Goal: Task Accomplishment & Management: Use online tool/utility

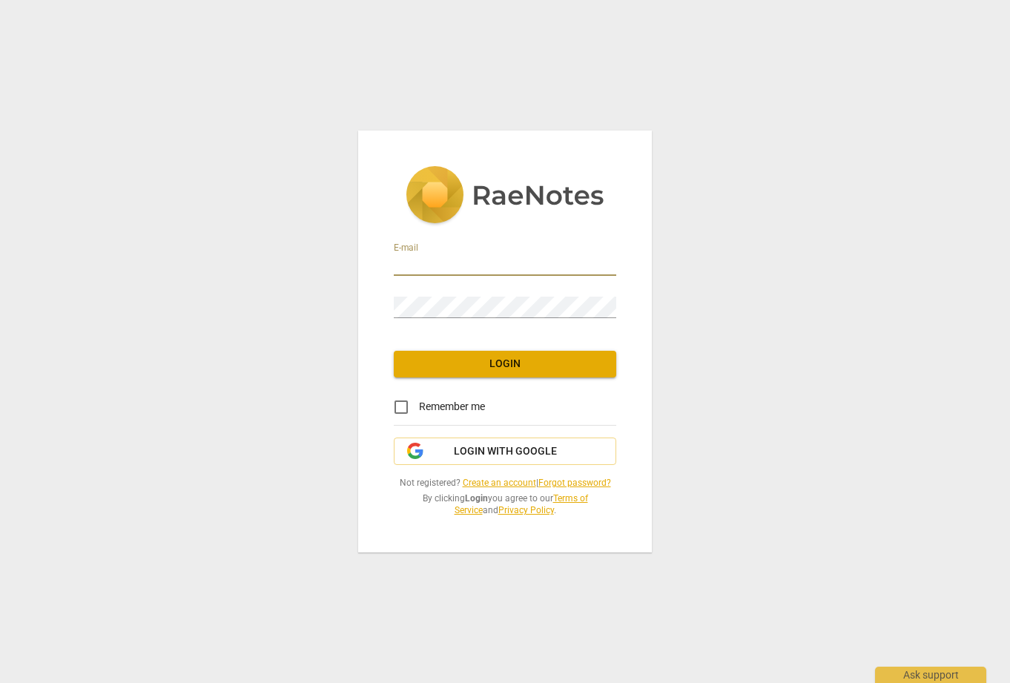
type input "kirstenkeown@gmail.com"
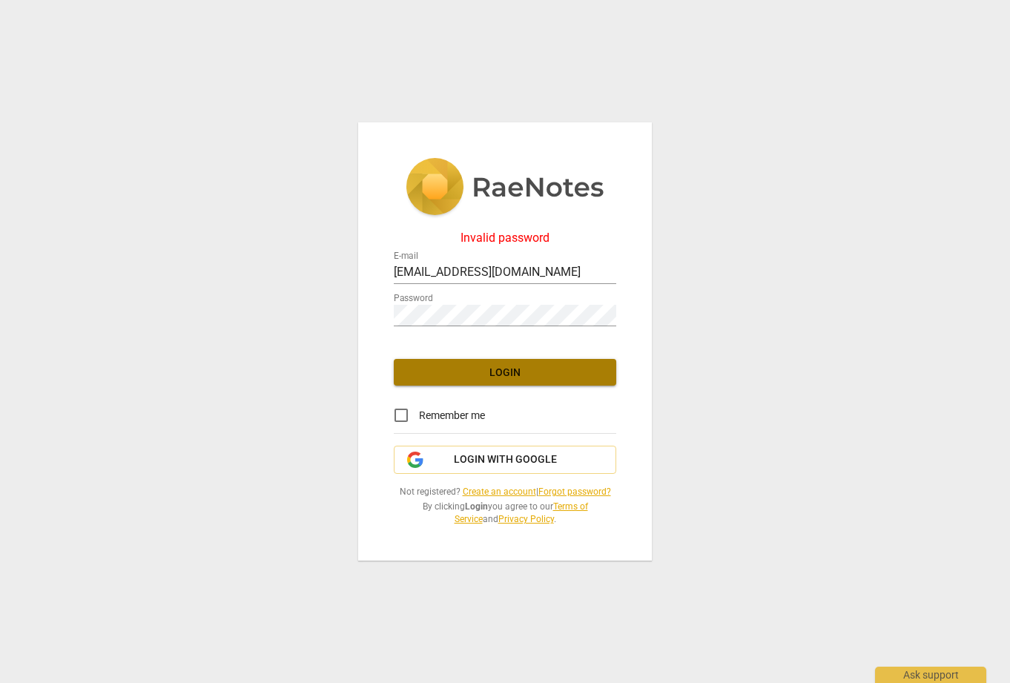
click at [470, 382] on button "Login" at bounding box center [505, 372] width 222 height 27
click at [374, 311] on div "Invalid password E-mail kirstenkeown@gmail.com Password Login Remember me Login…" at bounding box center [505, 341] width 294 height 439
click at [508, 372] on span "Login" at bounding box center [504, 372] width 199 height 15
click at [505, 369] on span "Login" at bounding box center [504, 372] width 199 height 15
click at [494, 460] on span "Login with Google" at bounding box center [505, 459] width 103 height 15
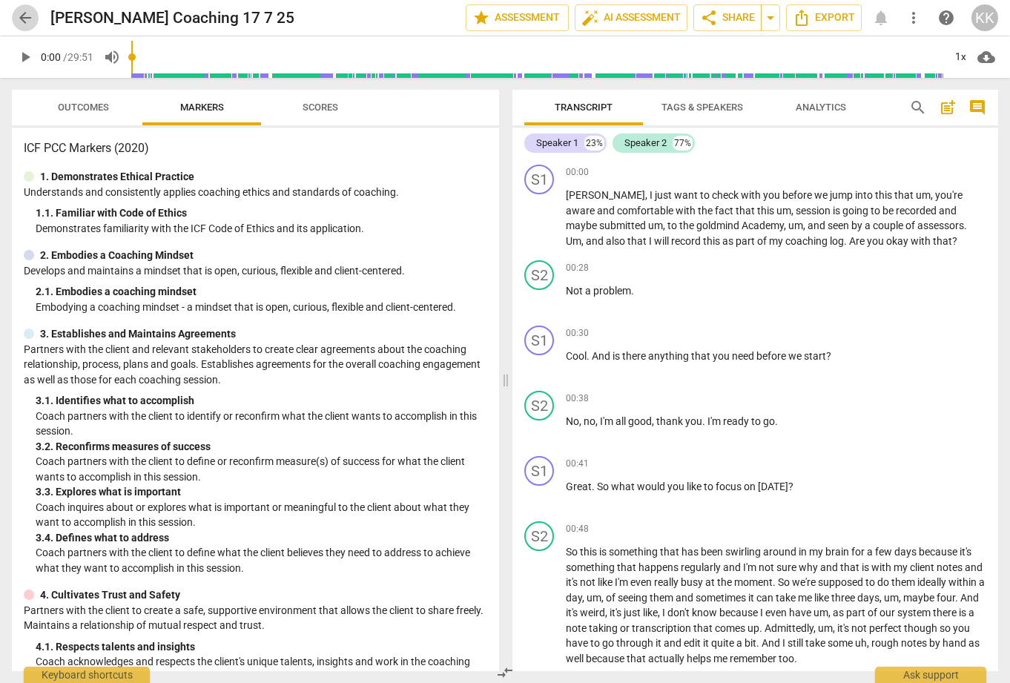
click at [24, 16] on span "arrow_back" at bounding box center [25, 18] width 18 height 18
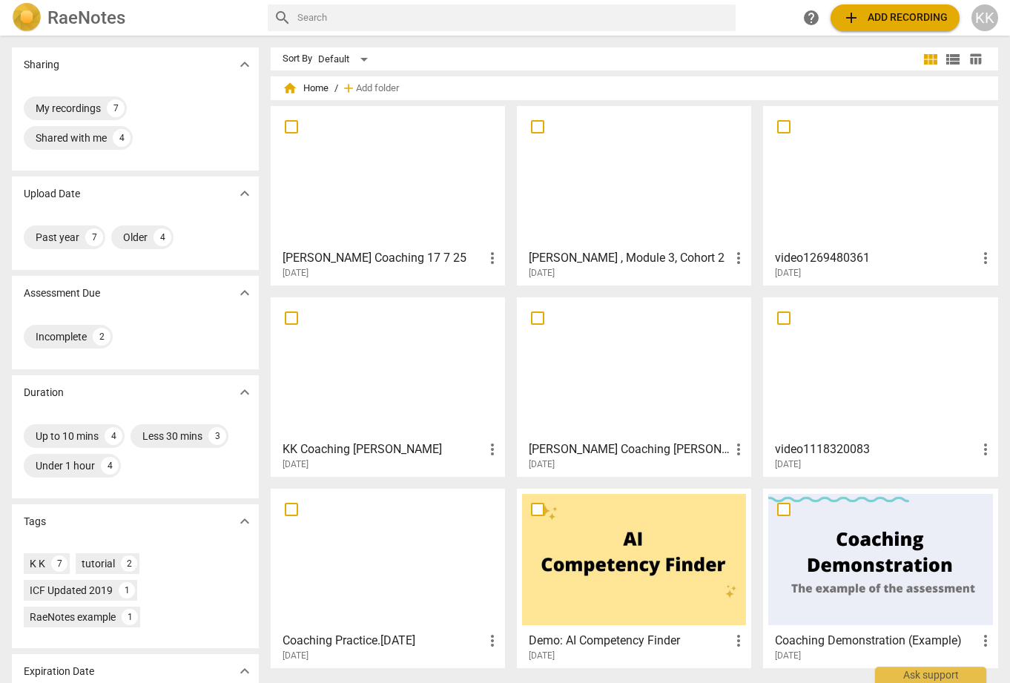
click at [901, 16] on span "add Add recording" at bounding box center [894, 18] width 105 height 18
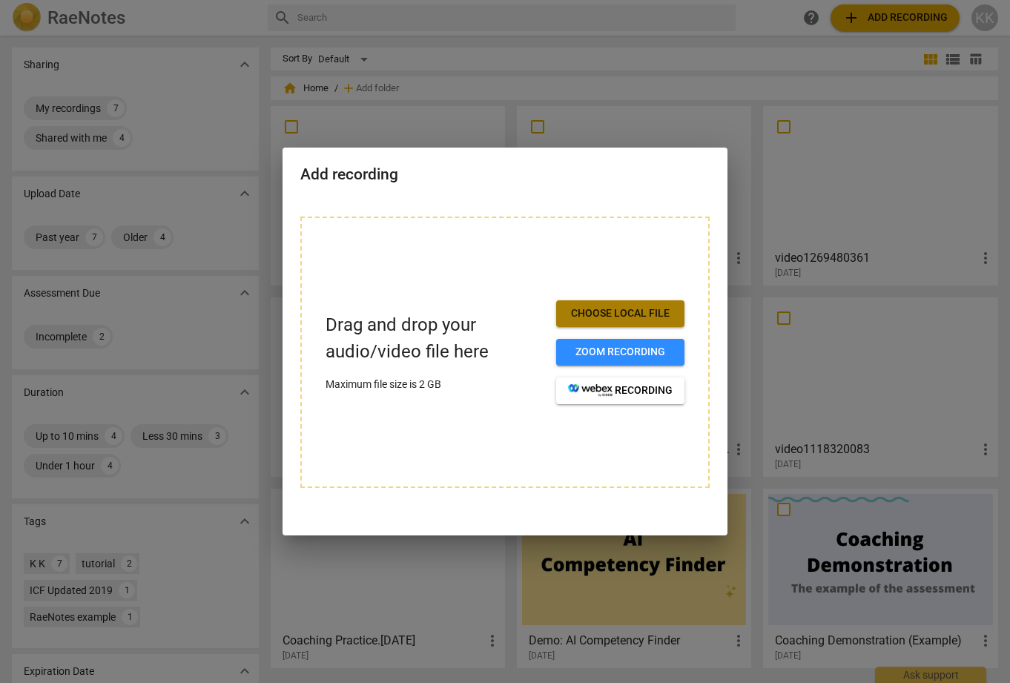
click at [643, 311] on span "Choose local file" at bounding box center [620, 313] width 105 height 15
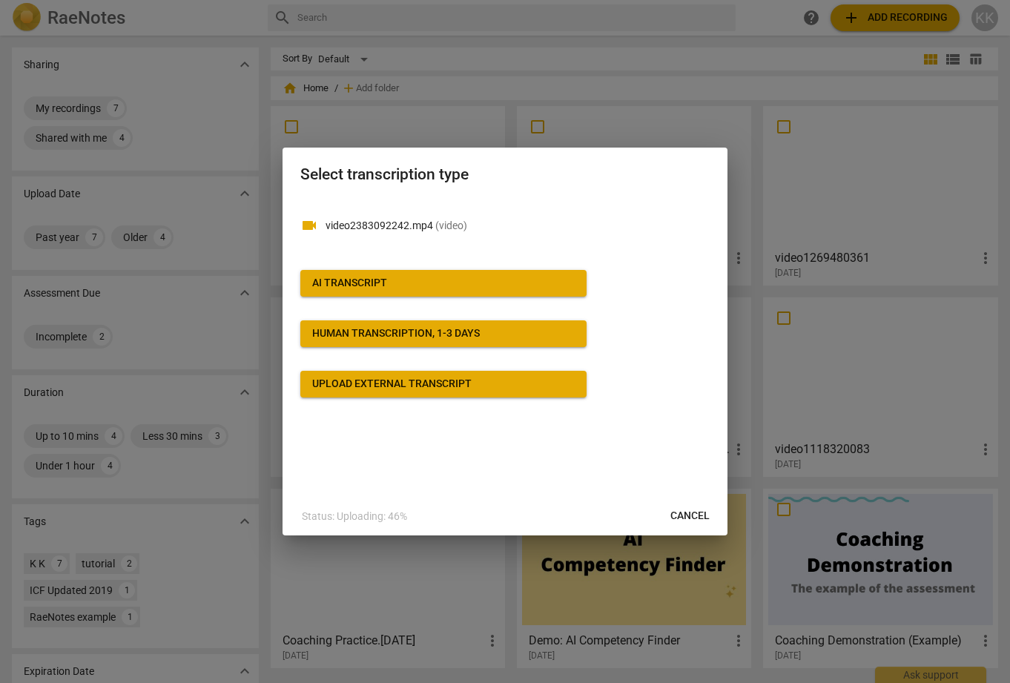
click at [393, 279] on span "AI Transcript" at bounding box center [443, 283] width 262 height 15
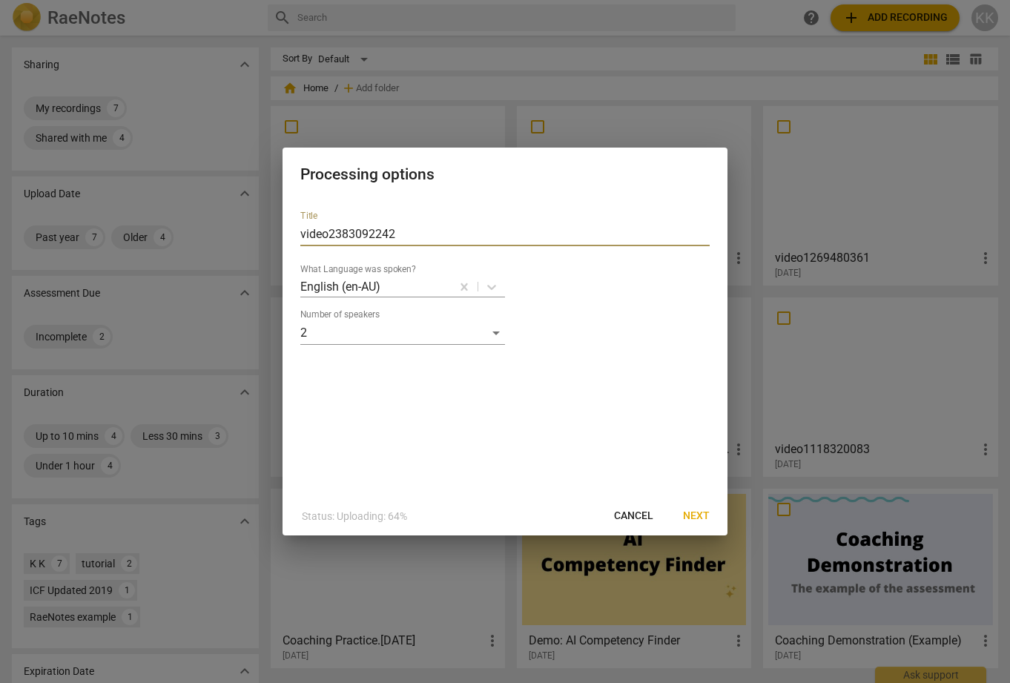
drag, startPoint x: 400, startPoint y: 233, endPoint x: 296, endPoint y: 228, distance: 103.9
click at [296, 228] on div "Title video2383092242 What Language was spoken? English (en-AU) Number of speak…" at bounding box center [504, 348] width 445 height 298
click at [313, 230] on input "CKoaching NM" at bounding box center [504, 234] width 409 height 24
click at [427, 235] on input "KK Coaching NM" at bounding box center [504, 234] width 409 height 24
type input "KK Coaching NM [DATE]"
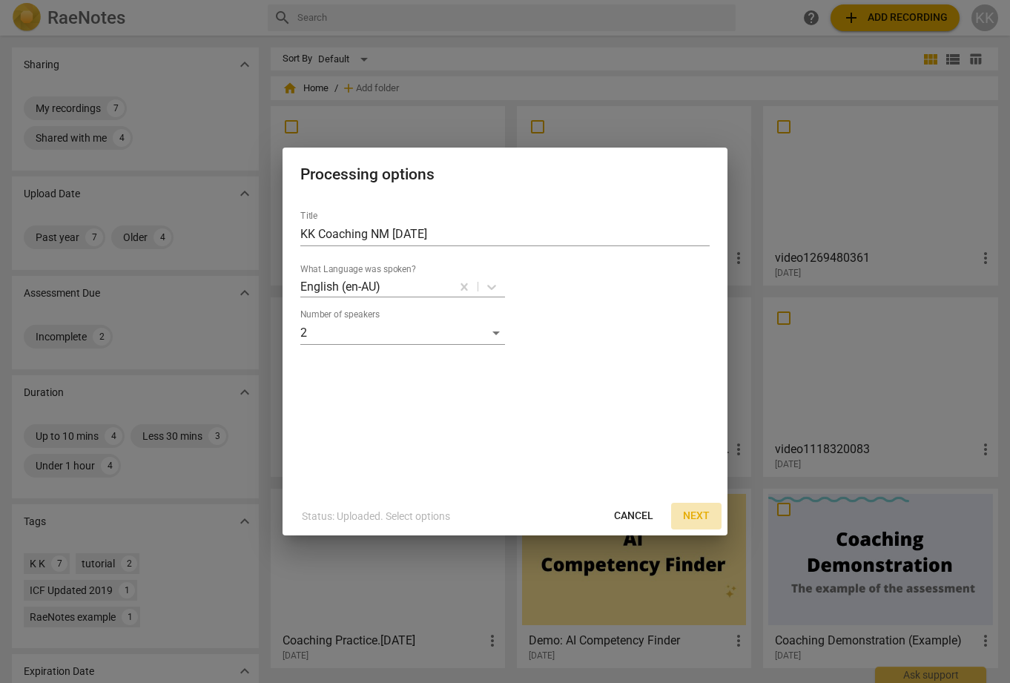
click at [701, 512] on span "Next" at bounding box center [696, 515] width 27 height 15
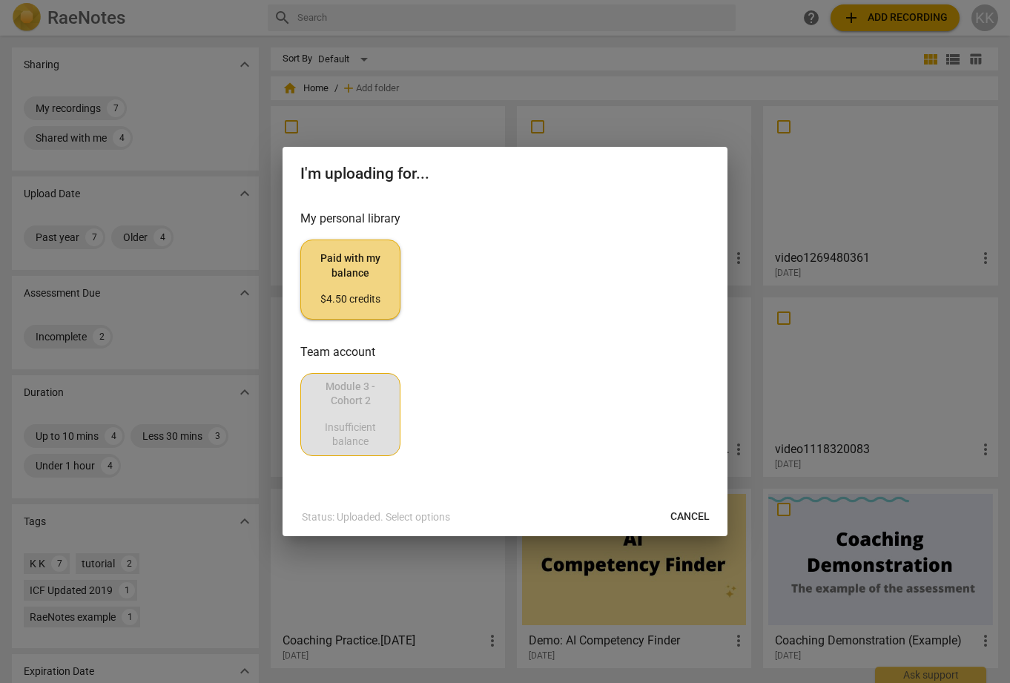
click at [354, 276] on span "Paid with my balance $4.50 credits" at bounding box center [350, 279] width 75 height 56
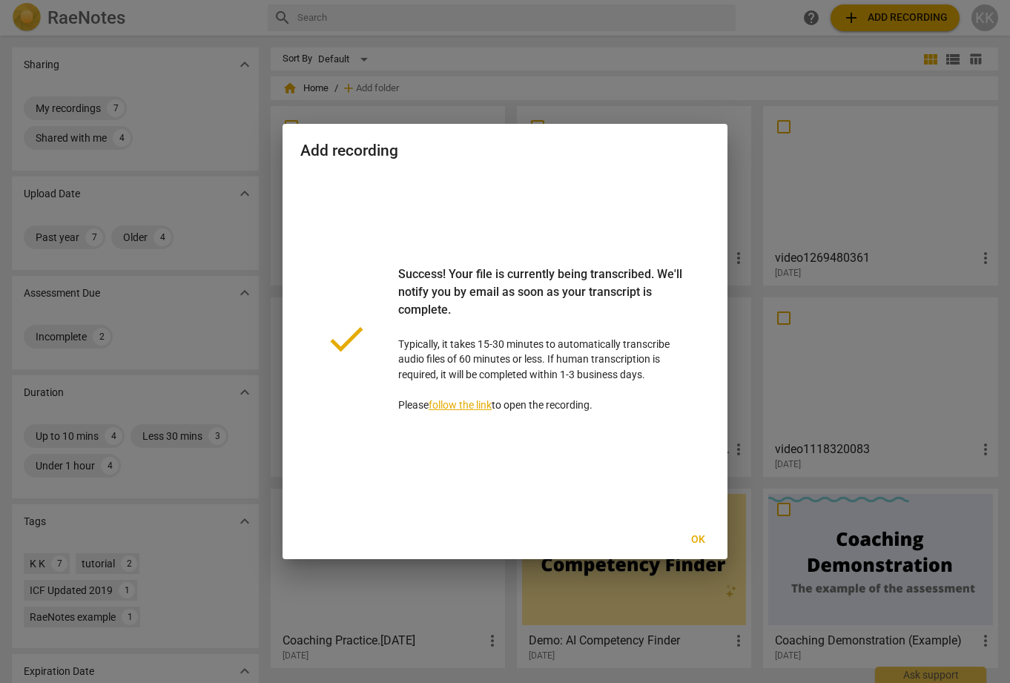
click at [700, 537] on span "Ok" at bounding box center [698, 539] width 24 height 15
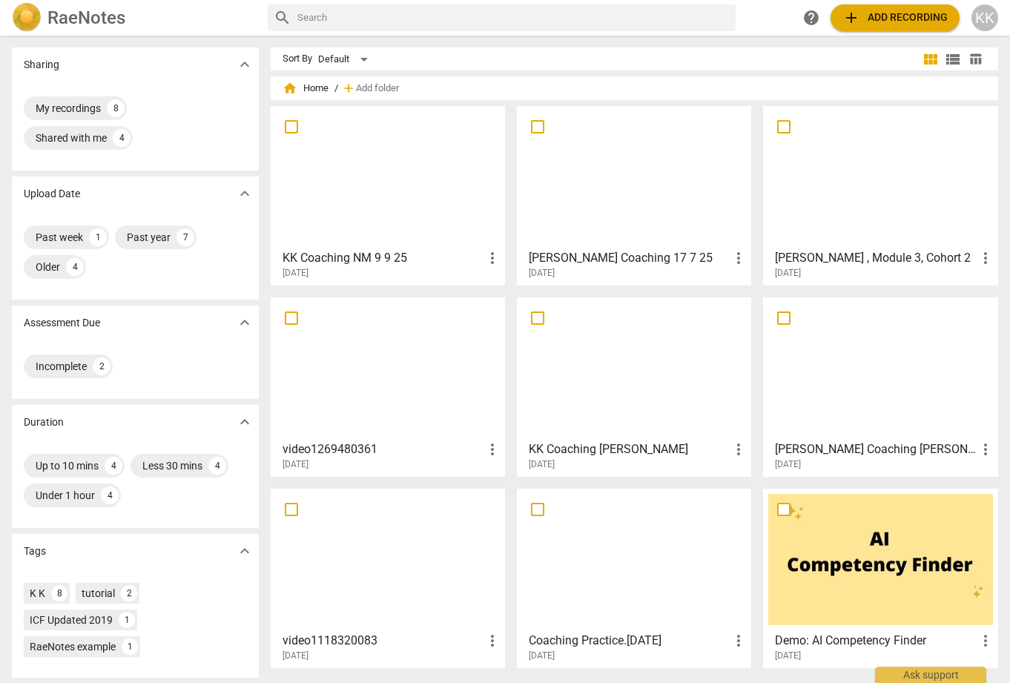
click at [394, 190] on div at bounding box center [388, 176] width 224 height 131
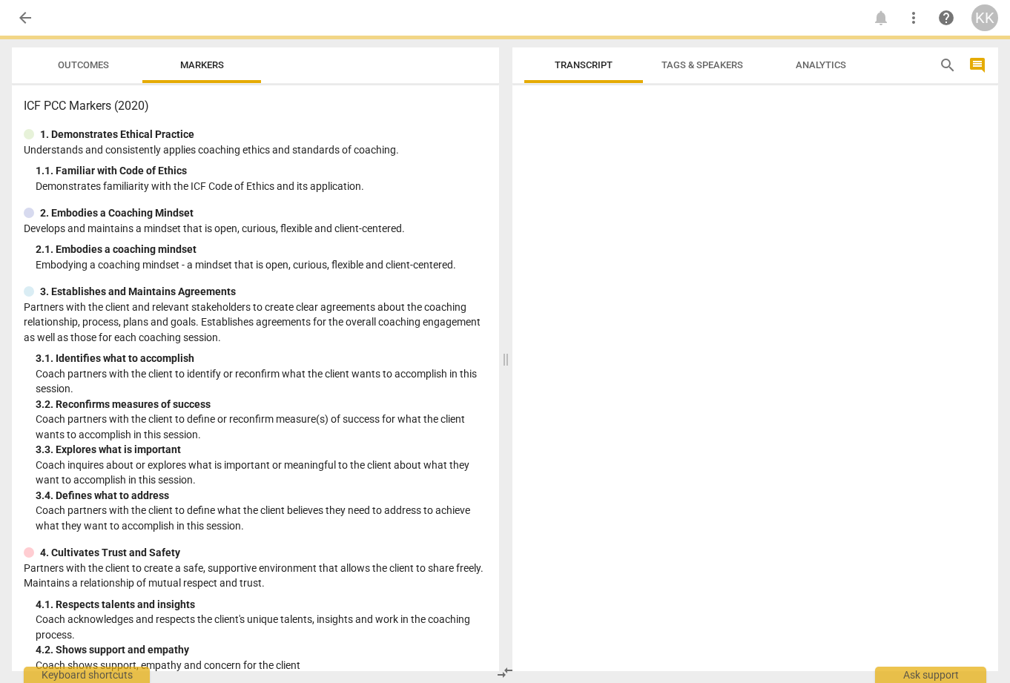
click at [394, 190] on p "Demonstrates familiarity with the ICF Code of Ethics and its application." at bounding box center [261, 187] width 451 height 16
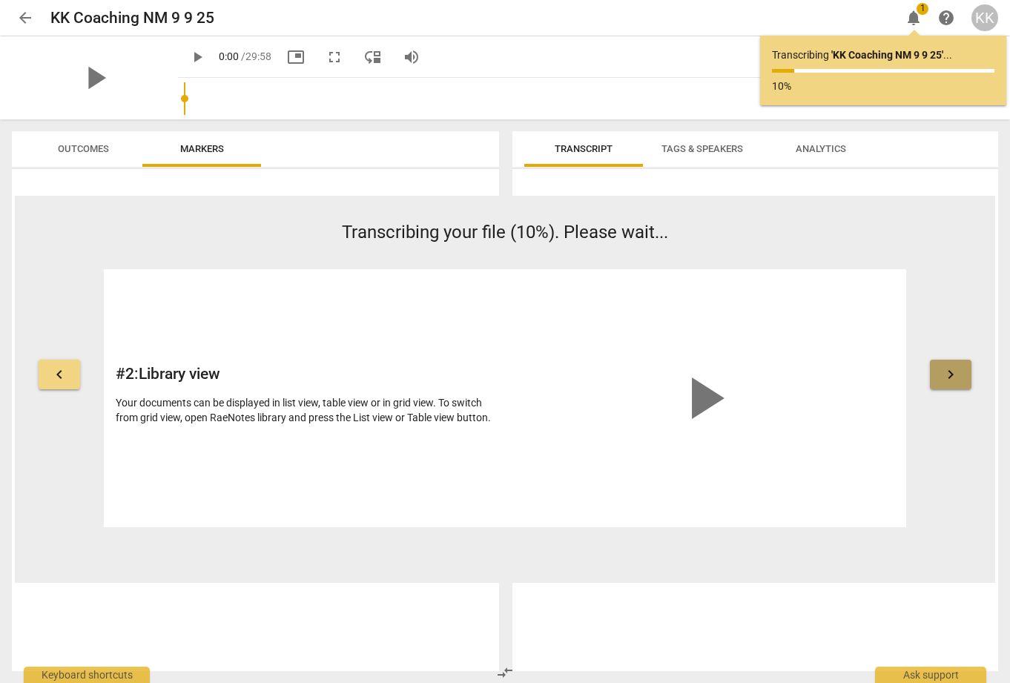
click at [953, 371] on span "keyboard_arrow_right" at bounding box center [950, 374] width 18 height 18
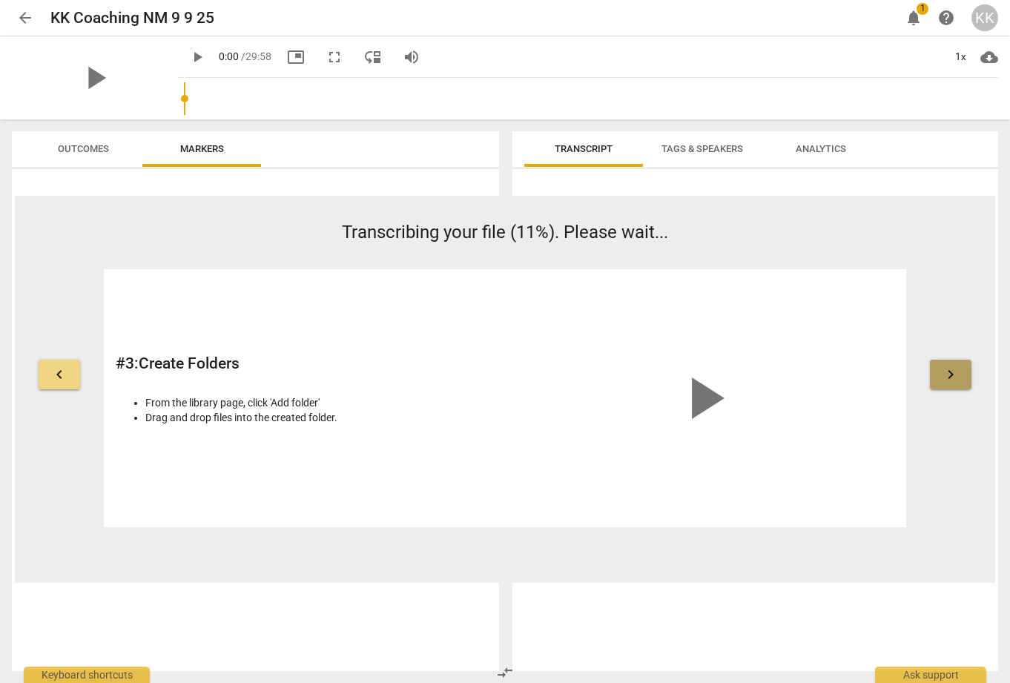
click at [953, 371] on span "keyboard_arrow_right" at bounding box center [950, 374] width 18 height 18
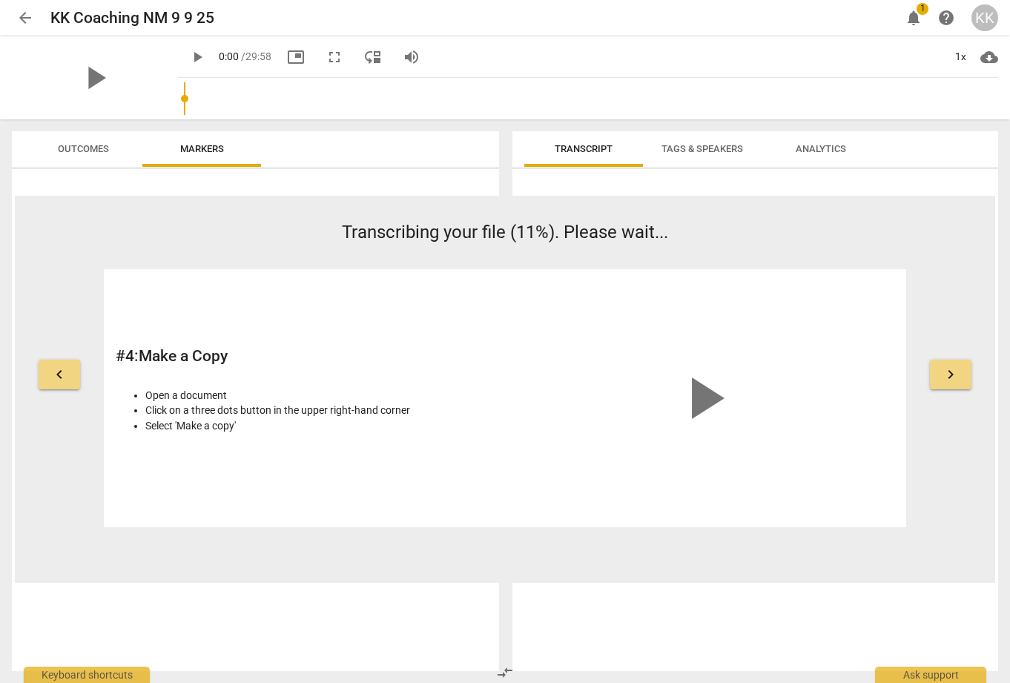
click at [953, 371] on span "keyboard_arrow_right" at bounding box center [950, 374] width 18 height 18
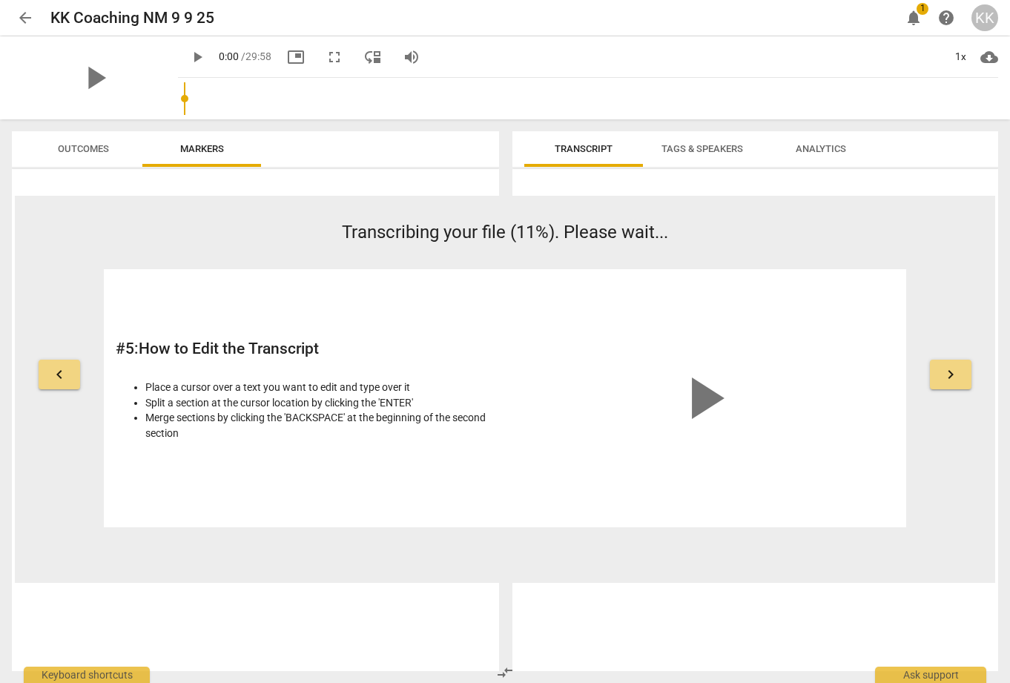
click at [953, 371] on span "keyboard_arrow_right" at bounding box center [950, 374] width 18 height 18
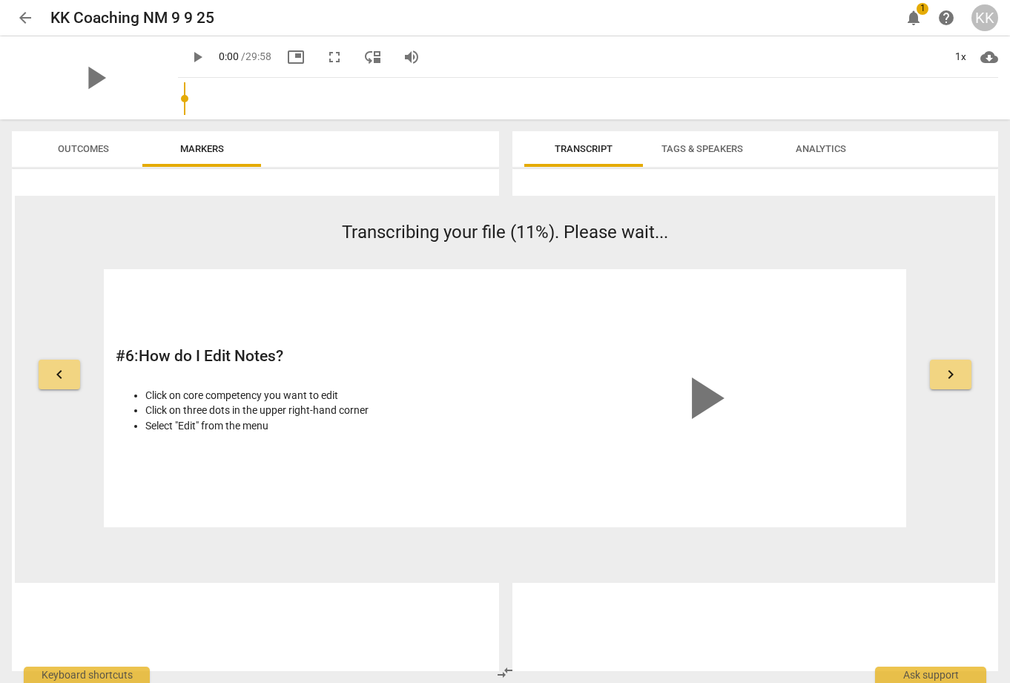
click at [953, 371] on span "keyboard_arrow_right" at bounding box center [950, 374] width 18 height 18
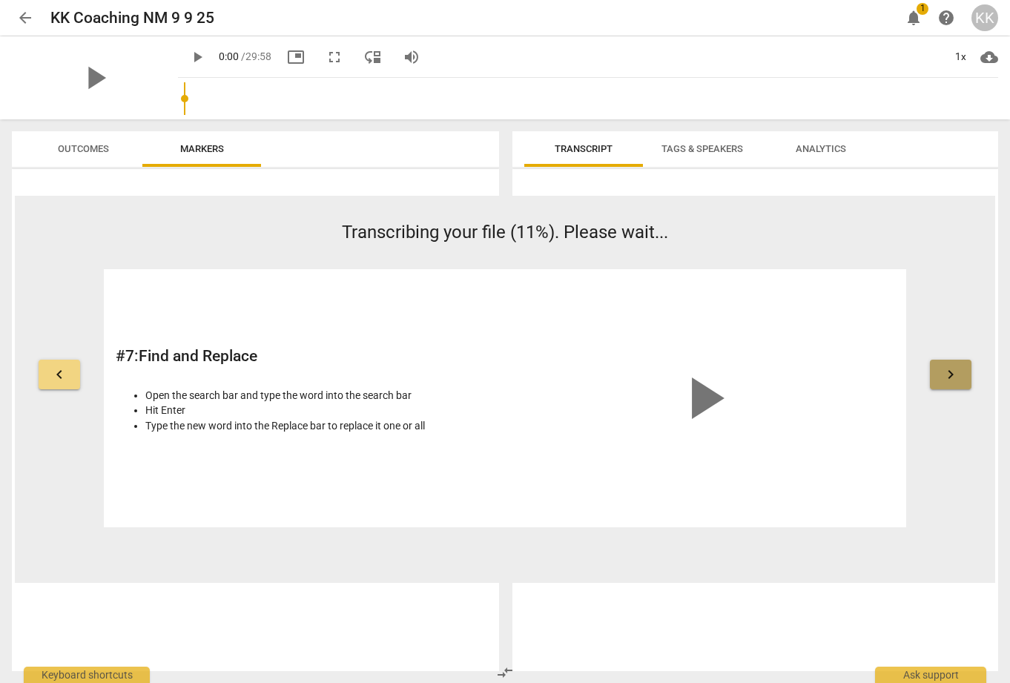
click at [953, 371] on span "keyboard_arrow_right" at bounding box center [950, 374] width 18 height 18
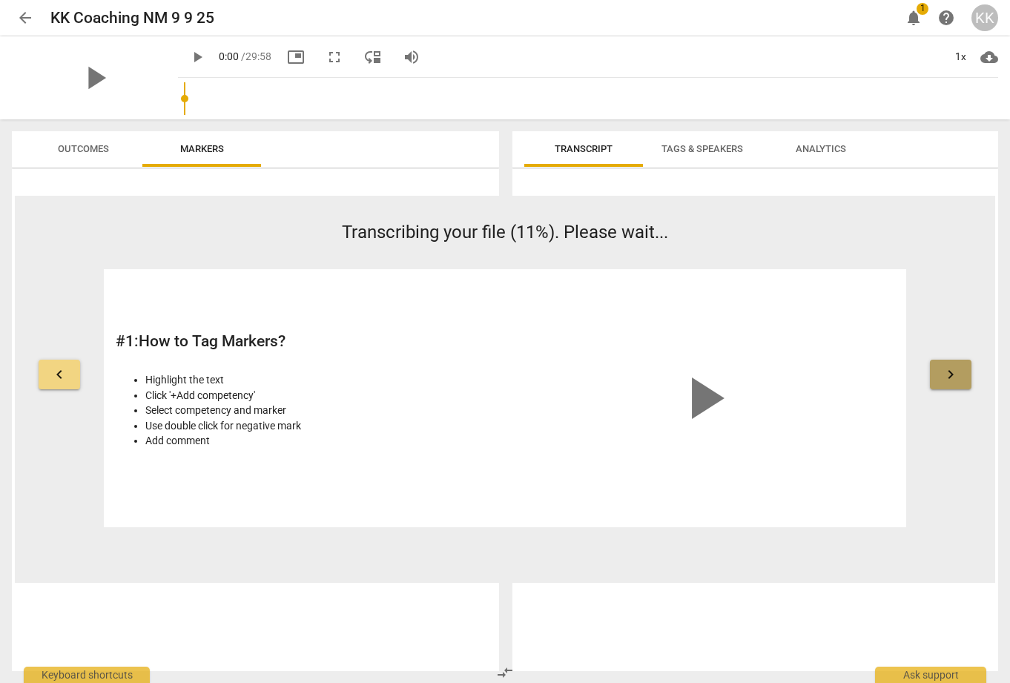
click at [953, 371] on span "keyboard_arrow_right" at bounding box center [950, 374] width 18 height 18
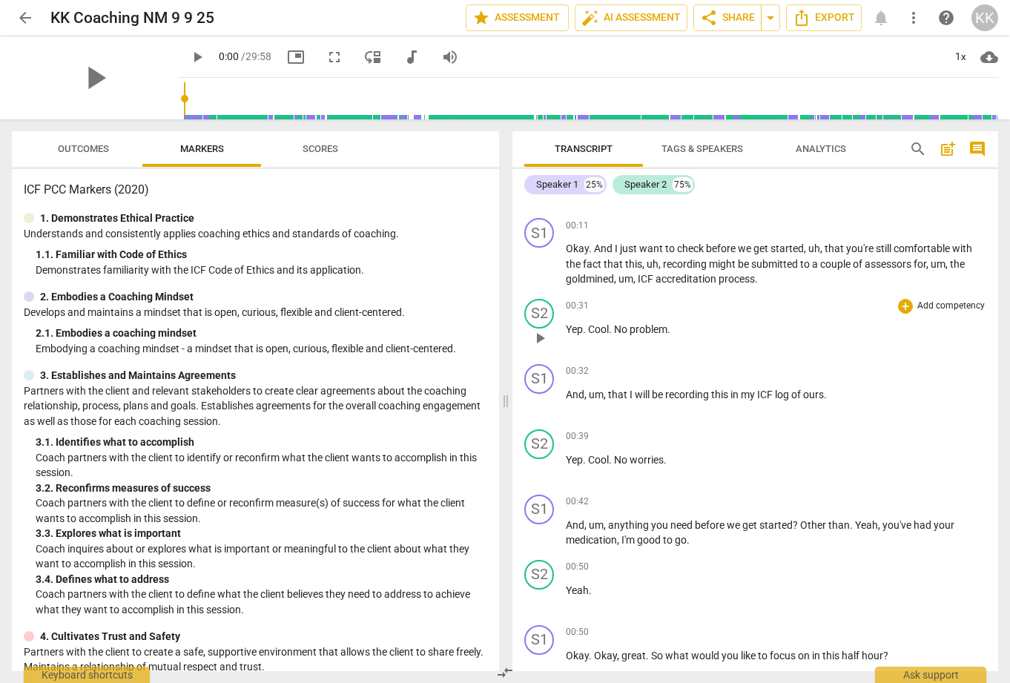
scroll to position [224, 0]
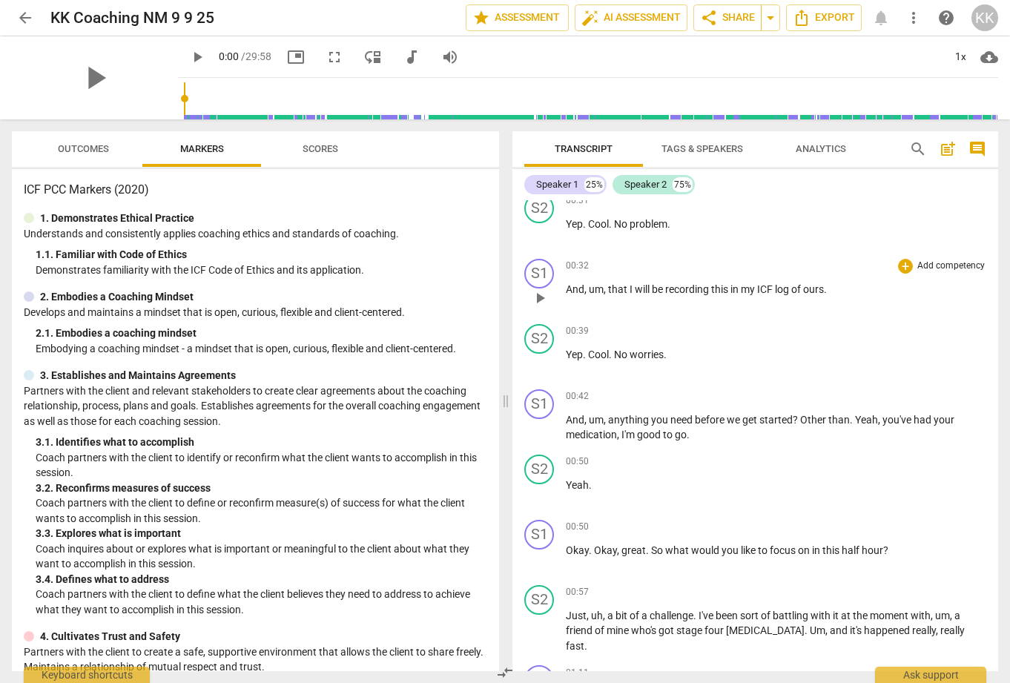
click at [803, 291] on span "of" at bounding box center [797, 289] width 12 height 12
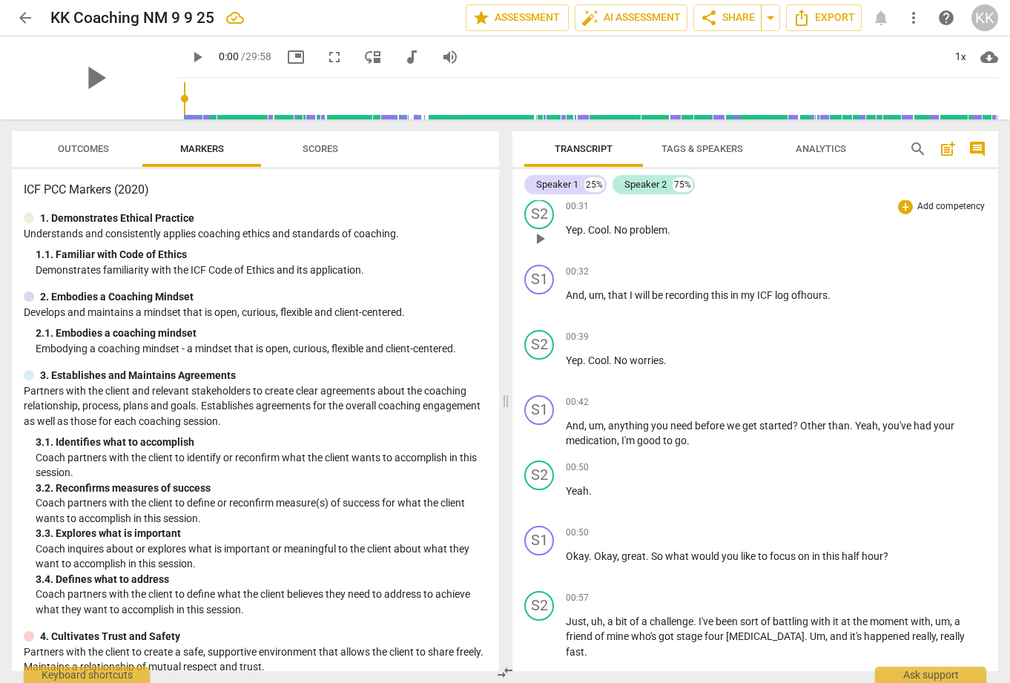
scroll to position [0, 0]
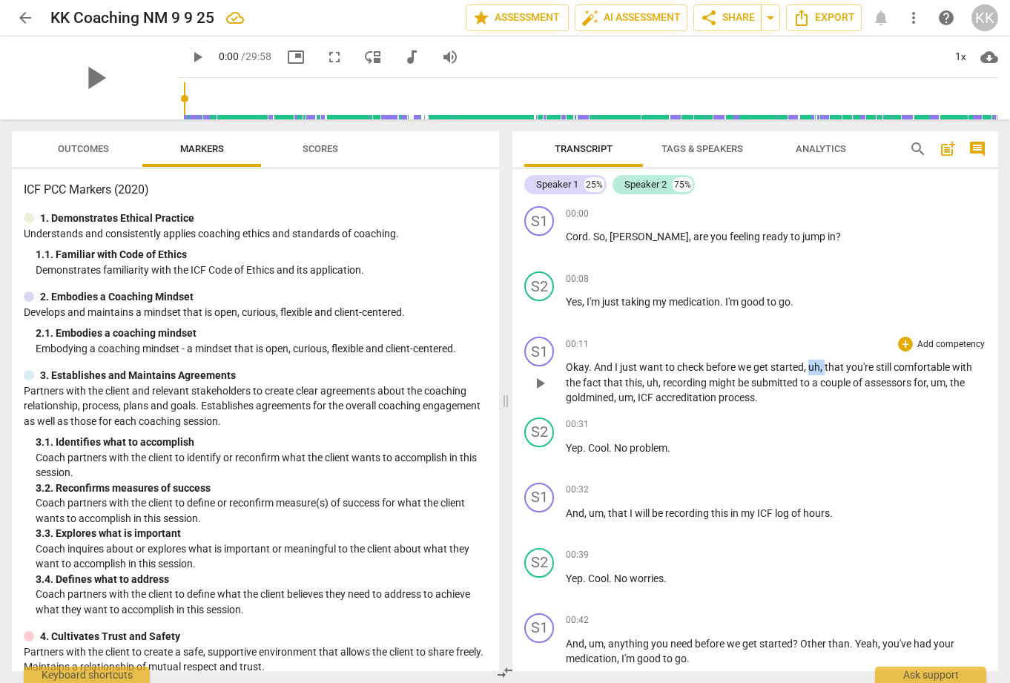
drag, startPoint x: 810, startPoint y: 367, endPoint x: 824, endPoint y: 366, distance: 14.1
click at [826, 366] on p "Okay . And I just want to check before we get started , uh , that you're still …" at bounding box center [776, 382] width 420 height 46
drag, startPoint x: 619, startPoint y: 397, endPoint x: 638, endPoint y: 397, distance: 19.3
click at [638, 397] on p "Okay . And I just want to check before we get started , uh , that you're still …" at bounding box center [776, 382] width 420 height 46
click at [729, 16] on span "share Share" at bounding box center [727, 18] width 55 height 18
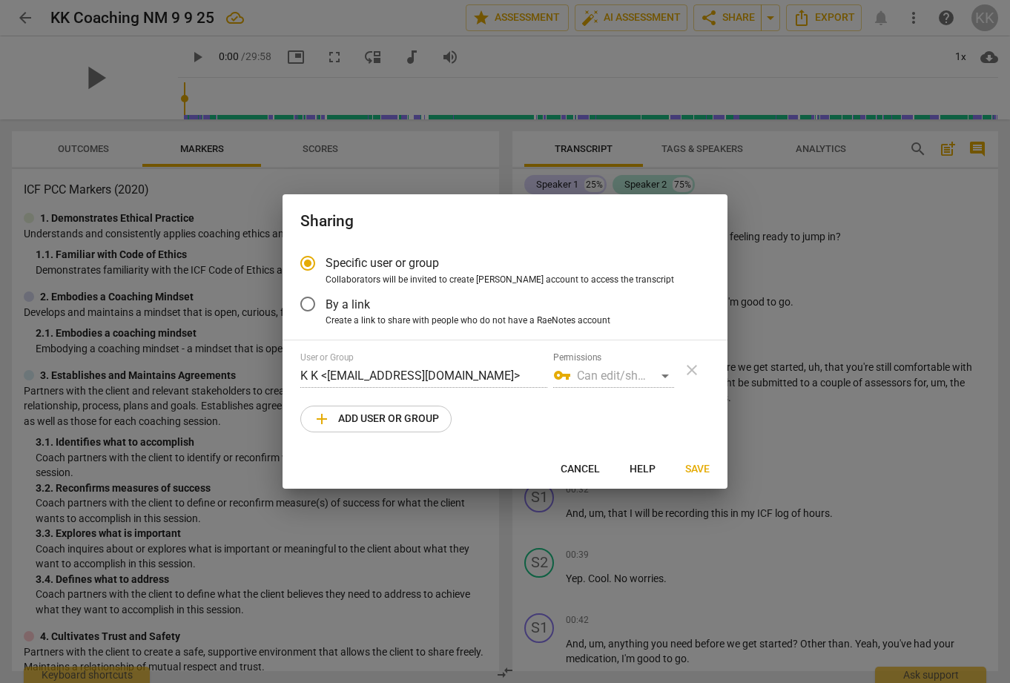
click at [425, 417] on span "add Add user or group" at bounding box center [376, 419] width 126 height 18
radio input "false"
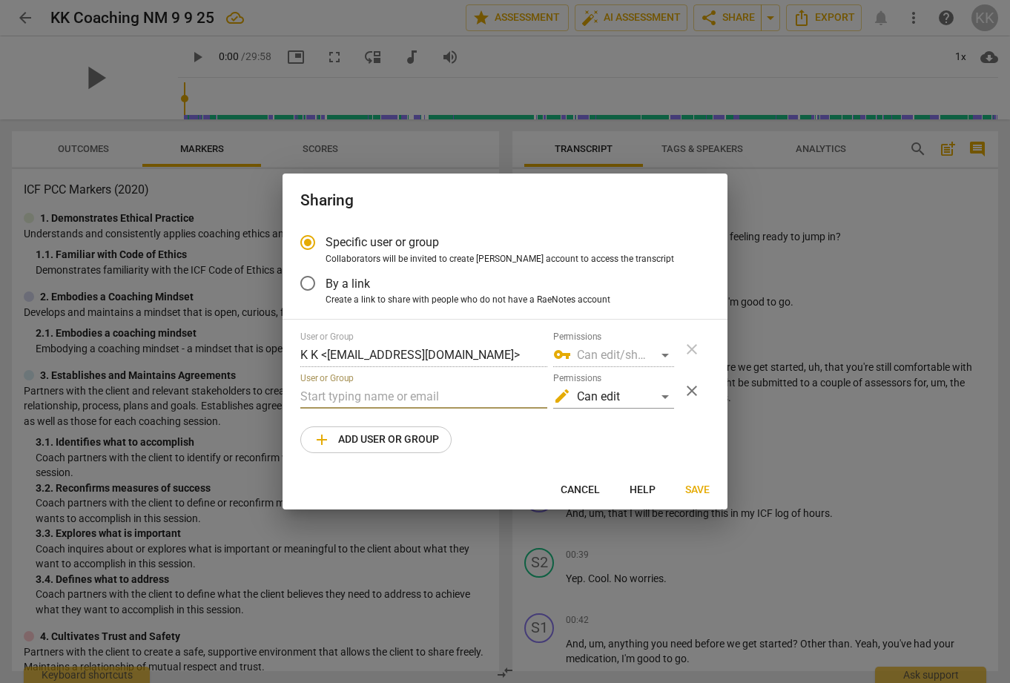
click at [358, 397] on input "text" at bounding box center [423, 397] width 247 height 24
type input "a"
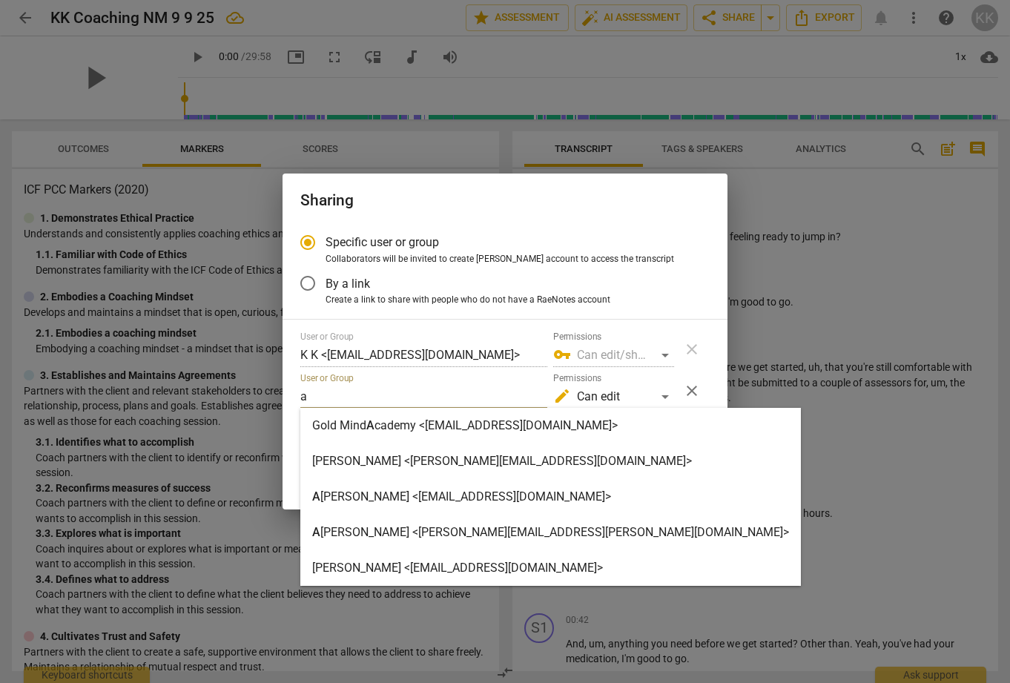
type input "a"
click at [422, 424] on strong "cademy <[EMAIL_ADDRESS][DOMAIN_NAME]>" at bounding box center [495, 425] width 243 height 14
radio input "false"
type input "Gold Mind Academy <[EMAIL_ADDRESS][DOMAIN_NAME]>"
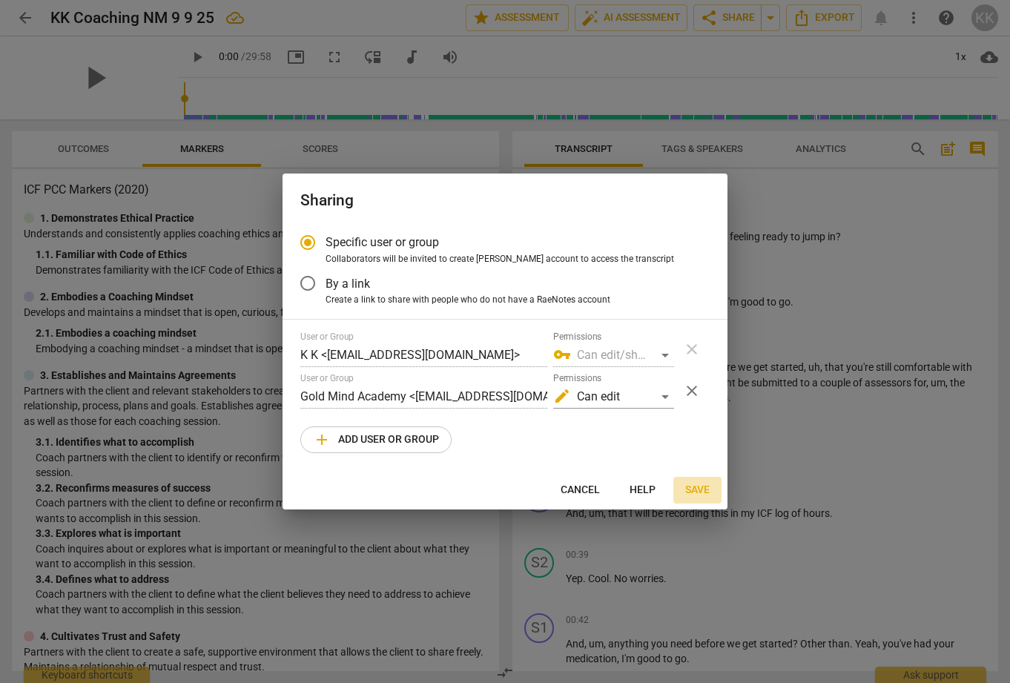
click at [706, 489] on span "Save" at bounding box center [697, 490] width 24 height 15
